Goal: Feedback & Contribution: Leave review/rating

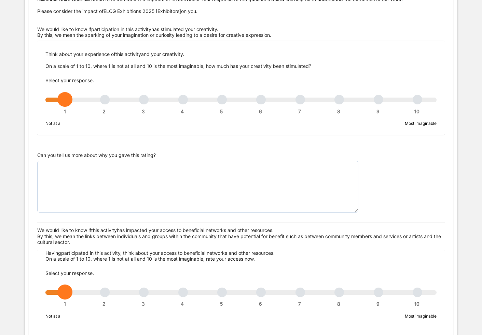
scroll to position [88, 0]
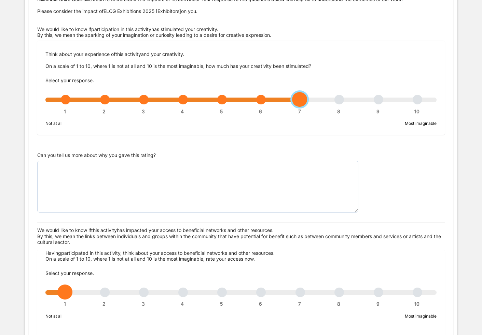
click at [301, 101] on div "1 2 3 4 5 6 7 8 9 10" at bounding box center [240, 103] width 391 height 5
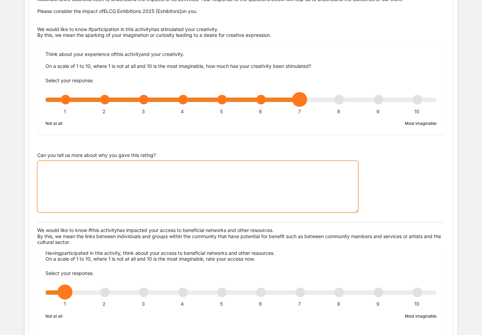
click at [129, 176] on textarea "Can you tell us more about why you gave this rating?" at bounding box center [197, 187] width 321 height 52
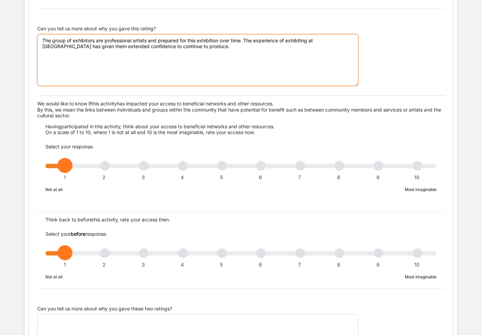
scroll to position [214, 0]
type textarea "The group of exhibitors are professional artists and prepared for this exhibiti…"
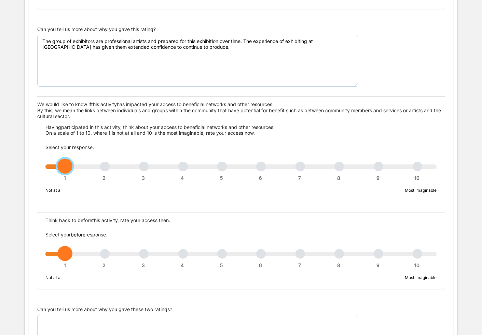
click at [225, 168] on div "1 2 3 4 5 6 7 8 9 10" at bounding box center [240, 170] width 391 height 5
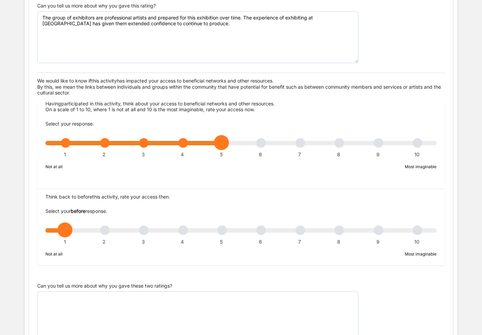
scroll to position [0, 0]
click at [264, 144] on div "1 2 3 4 5 6 7 8 9 10" at bounding box center [240, 146] width 391 height 5
click at [223, 232] on div "1 2 3 4 5 6 7 8 9 10" at bounding box center [240, 234] width 391 height 5
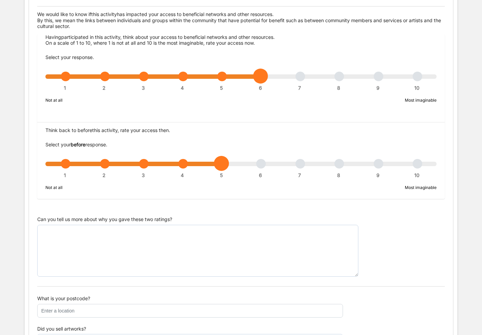
scroll to position [305, 0]
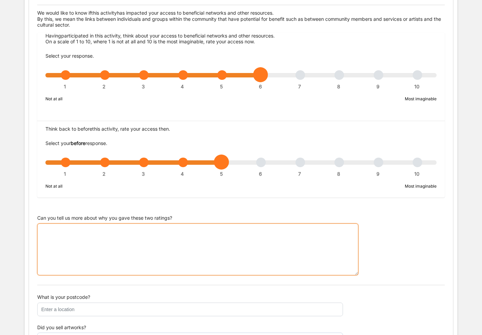
click at [115, 226] on textarea "Can you tell us more about why you gave these two ratings?" at bounding box center [197, 250] width 321 height 52
click at [83, 224] on textarea "The Warrandyte artisans" at bounding box center [197, 250] width 321 height 52
click at [107, 225] on textarea "The Warrandyte Artisans" at bounding box center [197, 250] width 321 height 52
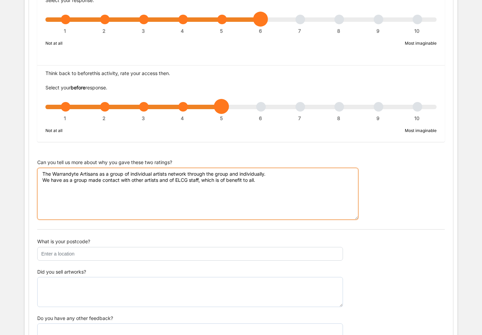
scroll to position [365, 0]
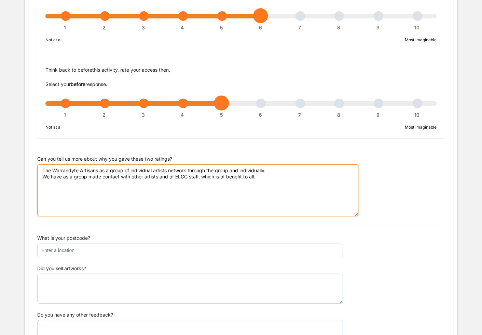
type textarea "The Warrandyte Artisans as a group of individual artists network through the gr…"
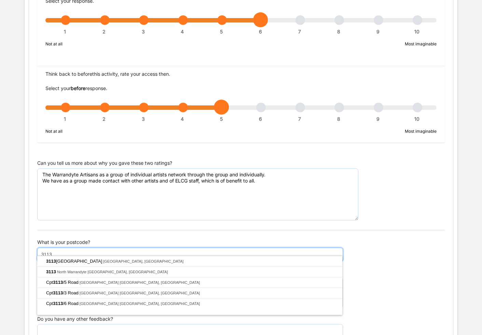
scroll to position [360, 0]
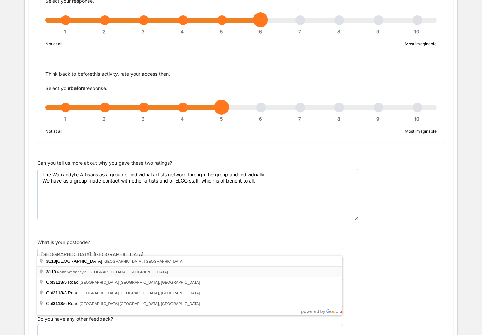
type input "3113"
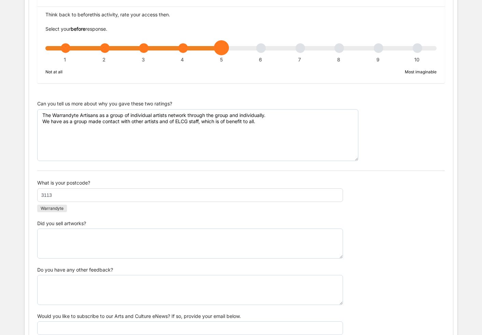
scroll to position [424, 0]
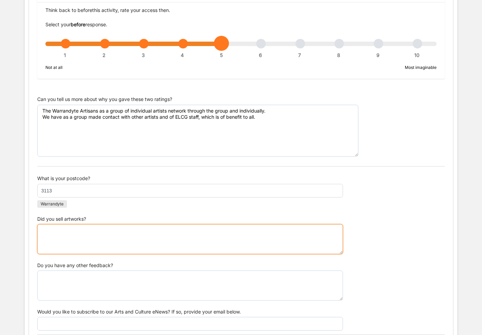
click at [55, 232] on textarea "Did you sell artworks?" at bounding box center [189, 239] width 305 height 30
click at [43, 226] on textarea "there was a sale" at bounding box center [189, 239] width 305 height 30
click at [83, 224] on textarea "There was a sale" at bounding box center [189, 239] width 305 height 30
type textarea "There was a sale."
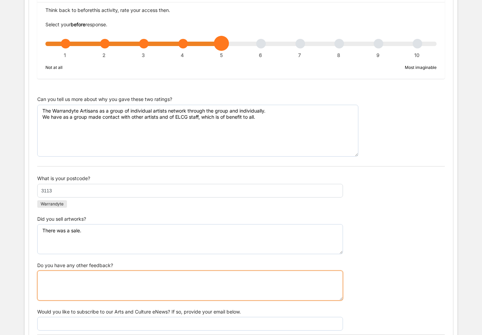
click at [79, 281] on textarea "Do you have any other feedback?" at bounding box center [189, 286] width 305 height 30
type textarea "T"
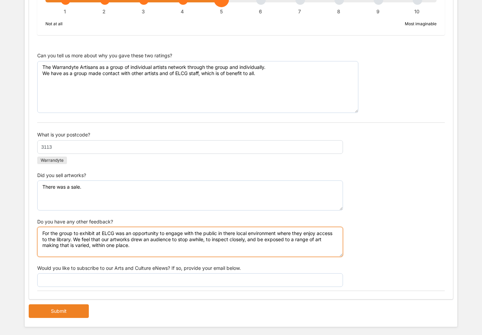
scroll to position [463, 0]
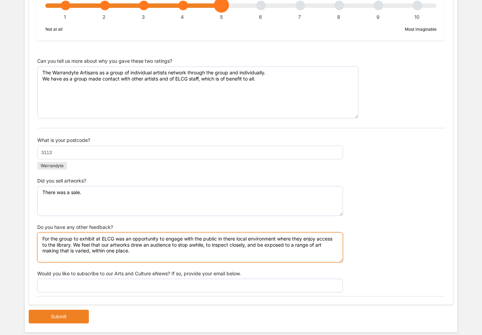
type textarea "For the group to exhibit at ELCG was an opportunity to engage with the public i…"
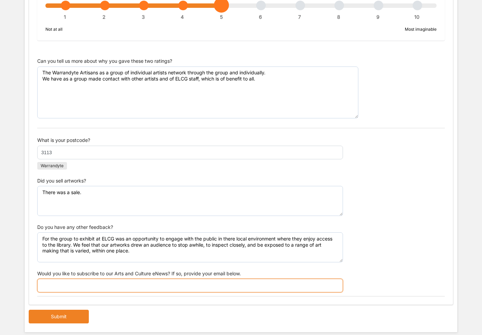
click at [336, 280] on input "Would you like to subscribe to our Arts and Culture eNews? If so, provide your …" at bounding box center [189, 286] width 305 height 14
click at [339, 280] on input "Would you like to subscribe to our Arts and Culture eNews? If so, provide your …" at bounding box center [189, 286] width 305 height 14
click at [338, 282] on input "Would you like to subscribe to our Arts and Culture eNews? If so, provide your …" at bounding box center [189, 286] width 305 height 14
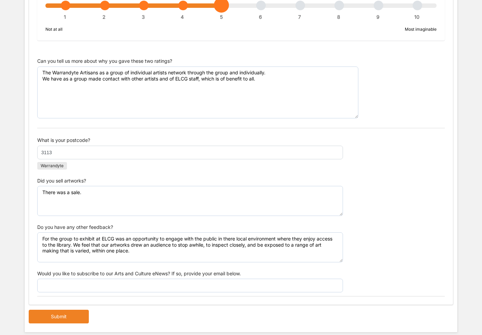
click at [367, 267] on div "Would you like to subscribe to our Arts and Culture eNews? If so, provide your …" at bounding box center [241, 282] width 408 height 30
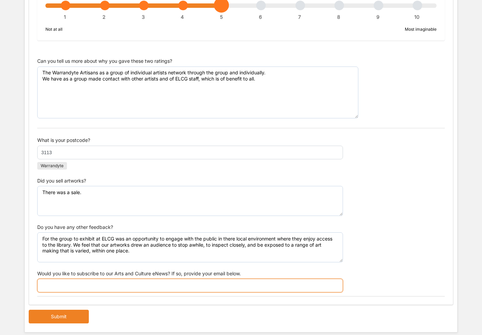
click at [336, 281] on input "Would you like to subscribe to our Arts and Culture eNews? If so, provide your …" at bounding box center [189, 286] width 305 height 14
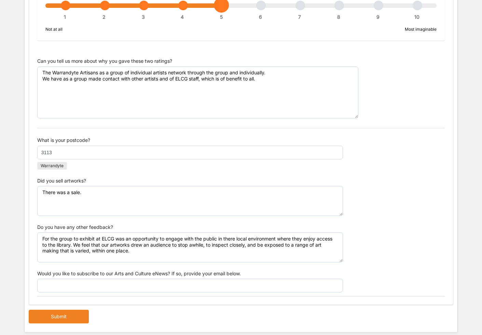
click at [372, 275] on div "Would you like to subscribe to our Arts and Culture eNews? If so, provide your …" at bounding box center [241, 282] width 408 height 30
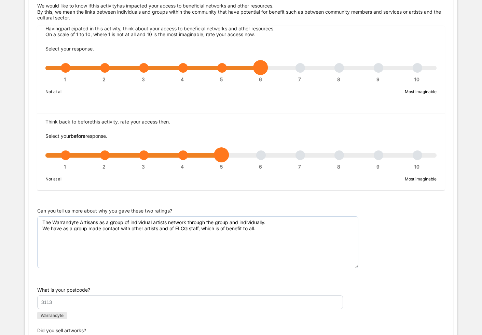
scroll to position [313, 0]
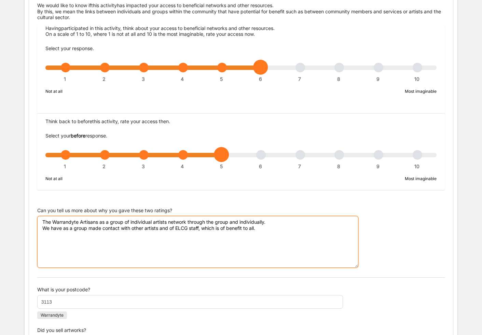
click at [174, 225] on textarea "The Warrandyte Artisans as a group of individual artists network through the gr…" at bounding box center [197, 242] width 321 height 52
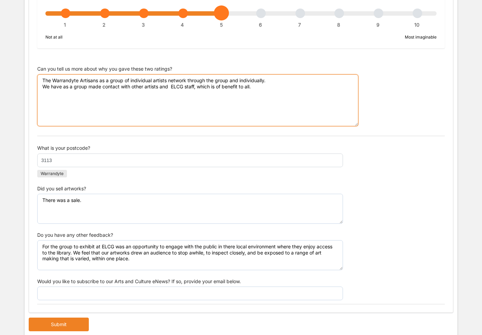
scroll to position [456, 0]
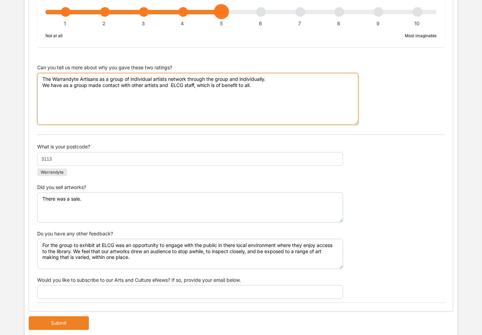
type textarea "The Warrandyte Artisans as a group of individual artists network through the gr…"
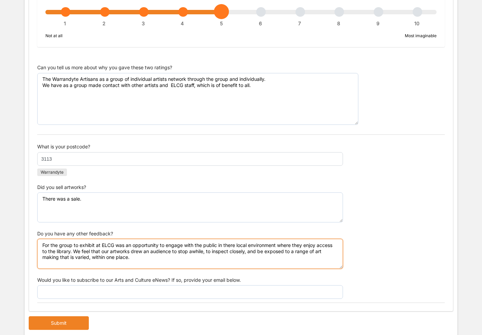
click at [236, 239] on textarea "For the group to exhibit at ELCG was an opportunity to engage with the public i…" at bounding box center [189, 254] width 305 height 30
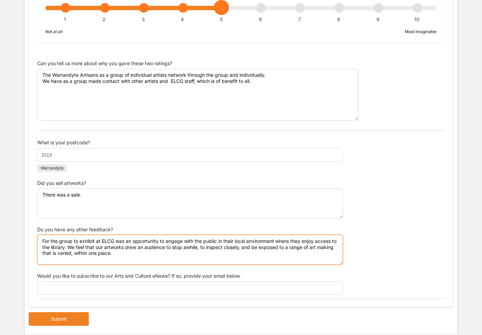
scroll to position [460, 0]
click at [93, 247] on textarea "For the group to exhibit at ELCG was an opportunity to engage with the public i…" at bounding box center [189, 250] width 305 height 30
type textarea "For the group to exhibit at ELCG was an opportunity to engage with the public i…"
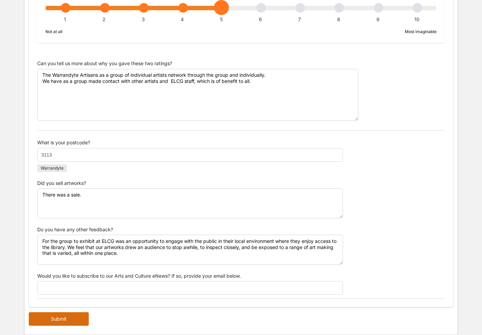
click at [62, 313] on button "Submit" at bounding box center [59, 320] width 60 height 14
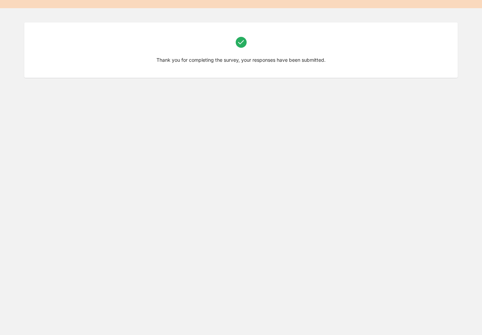
scroll to position [22, 0]
